Goal: Task Accomplishment & Management: Use online tool/utility

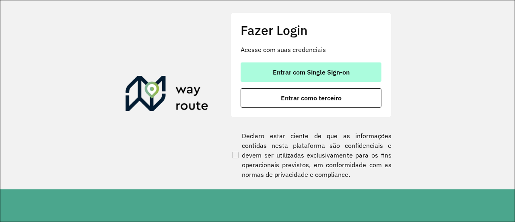
click at [299, 71] on span "Entrar com Single Sign-on" at bounding box center [311, 72] width 77 height 6
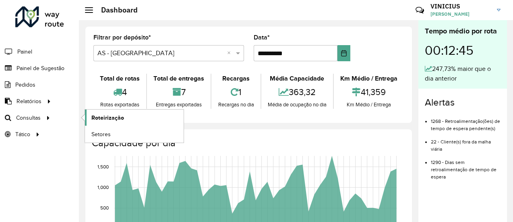
click at [127, 118] on link "Roteirização" at bounding box center [134, 118] width 99 height 16
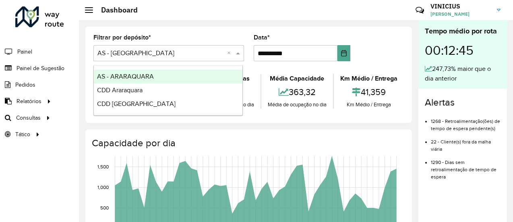
click at [236, 53] on span at bounding box center [239, 53] width 10 height 10
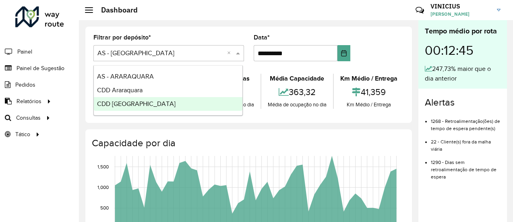
click at [122, 101] on span "CDD [GEOGRAPHIC_DATA]" at bounding box center [136, 103] width 79 height 7
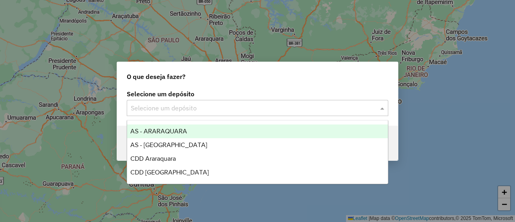
click at [210, 108] on input "text" at bounding box center [250, 108] width 238 height 10
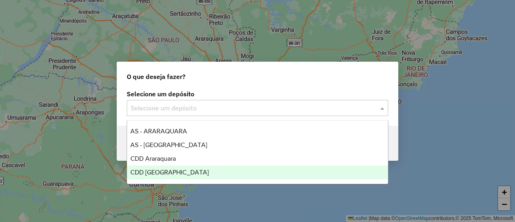
click at [172, 174] on span "CDD [GEOGRAPHIC_DATA]" at bounding box center [169, 172] width 79 height 7
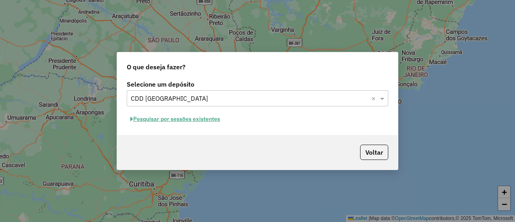
click at [186, 119] on button "Pesquisar por sessões existentes" at bounding box center [175, 119] width 97 height 12
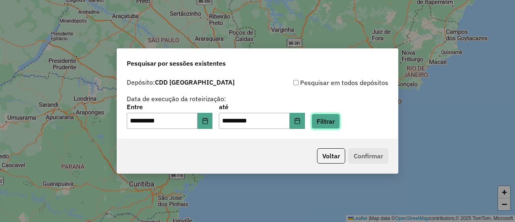
click at [338, 124] on button "Filtrar" at bounding box center [326, 121] width 29 height 15
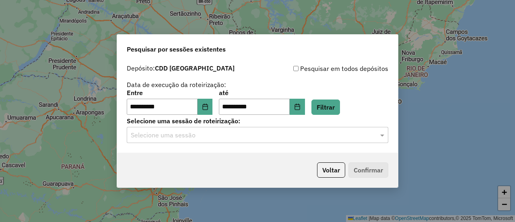
click at [230, 133] on input "text" at bounding box center [250, 135] width 238 height 10
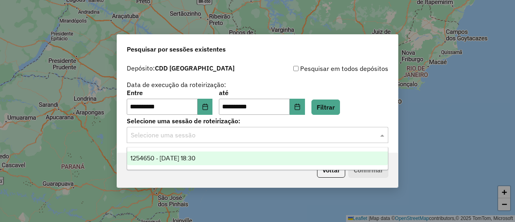
click at [196, 156] on span "1254650 - 28/08/2025 18:30" at bounding box center [162, 158] width 65 height 7
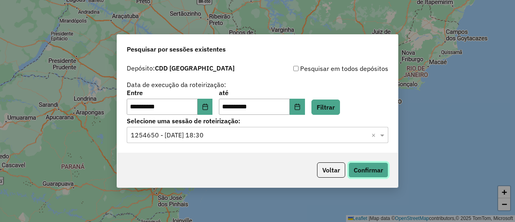
click at [382, 169] on button "Confirmar" at bounding box center [369, 169] width 40 height 15
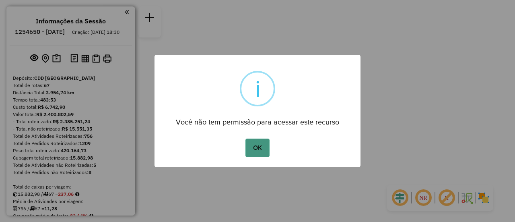
click at [254, 147] on button "OK" at bounding box center [258, 148] width 24 height 19
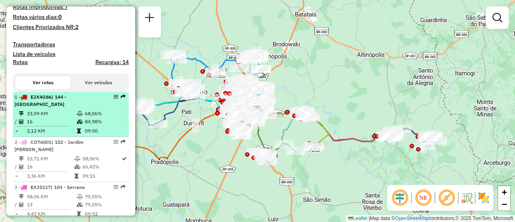
scroll to position [201, 0]
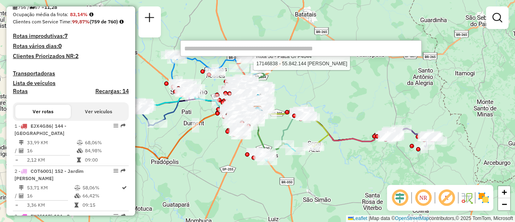
paste input "*******"
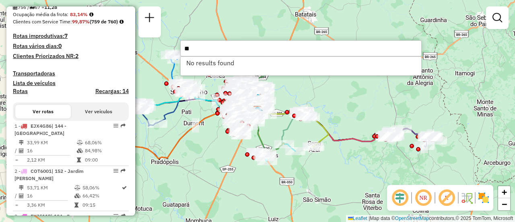
type input "*"
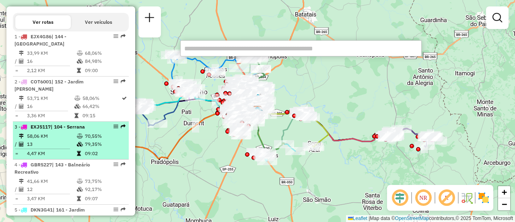
scroll to position [282, 0]
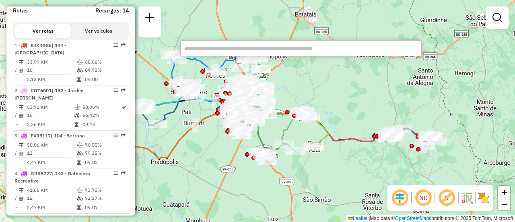
paste input "*******"
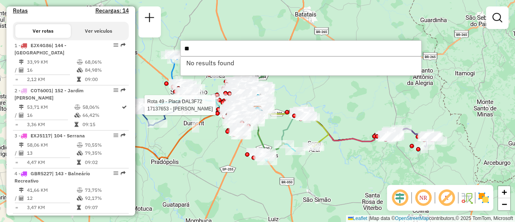
type input "*"
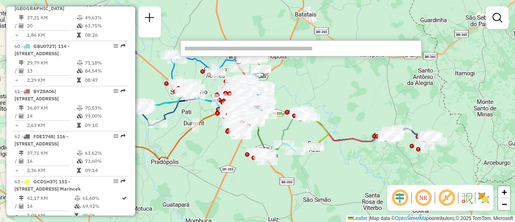
scroll to position [3060, 0]
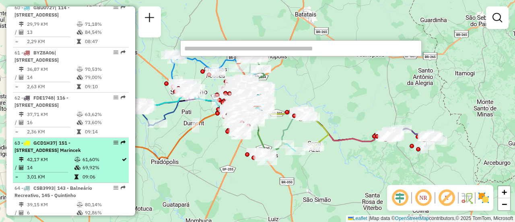
click at [121, 140] on em at bounding box center [123, 142] width 5 height 5
select select "**********"
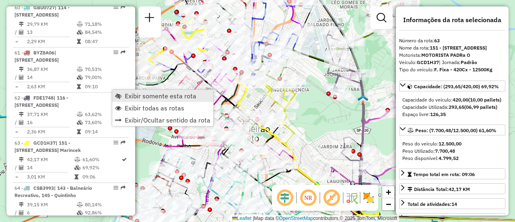
click at [134, 96] on span "Exibir somente esta rota" at bounding box center [161, 96] width 72 height 6
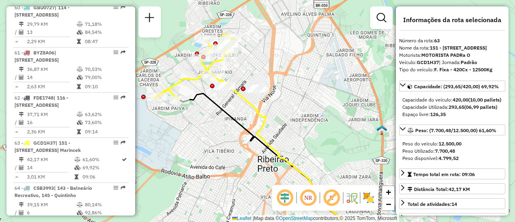
drag, startPoint x: 204, startPoint y: 99, endPoint x: 228, endPoint y: 137, distance: 44.3
click at [228, 137] on div "Janela de atendimento Grade de atendimento Capacidade Transportadoras Veículos …" at bounding box center [257, 111] width 515 height 222
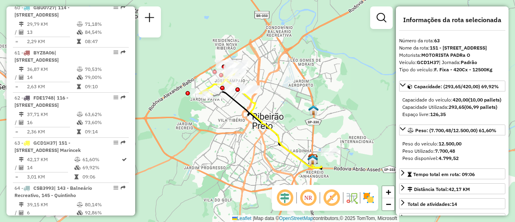
drag, startPoint x: 269, startPoint y: 134, endPoint x: 268, endPoint y: 112, distance: 22.2
click at [268, 112] on div "Janela de atendimento Grade de atendimento Capacidade Transportadoras Veículos …" at bounding box center [257, 111] width 515 height 222
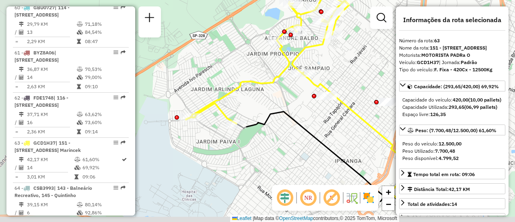
drag, startPoint x: 232, startPoint y: 109, endPoint x: 311, endPoint y: 67, distance: 89.9
click at [311, 67] on div "Janela de atendimento Grade de atendimento Capacidade Transportadoras Veículos …" at bounding box center [257, 111] width 515 height 222
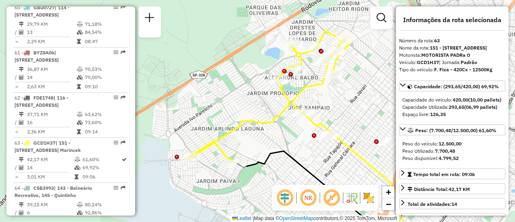
drag, startPoint x: 354, startPoint y: 63, endPoint x: 354, endPoint y: 100, distance: 36.6
click at [354, 100] on div "Janela de atendimento Grade de atendimento Capacidade Transportadoras Veículos …" at bounding box center [257, 111] width 515 height 222
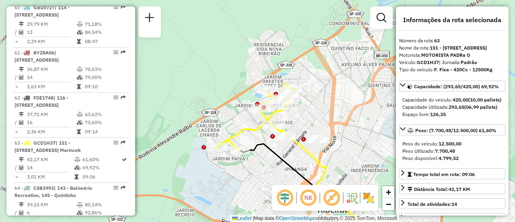
drag, startPoint x: 235, startPoint y: 92, endPoint x: 241, endPoint y: 114, distance: 22.9
click at [241, 114] on div "Janela de atendimento Grade de atendimento Capacidade Transportadoras Veículos …" at bounding box center [257, 111] width 515 height 222
